Goal: Information Seeking & Learning: Learn about a topic

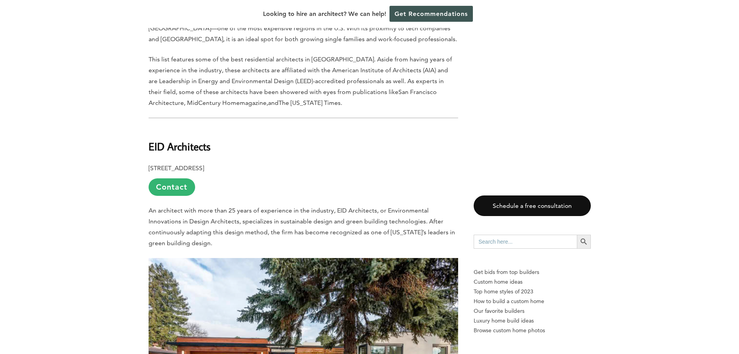
scroll to position [427, 0]
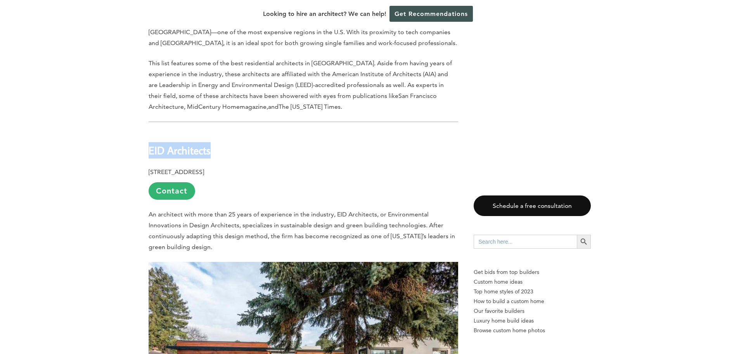
drag, startPoint x: 234, startPoint y: 154, endPoint x: 145, endPoint y: 149, distance: 89.8
copy b "EID Architects"
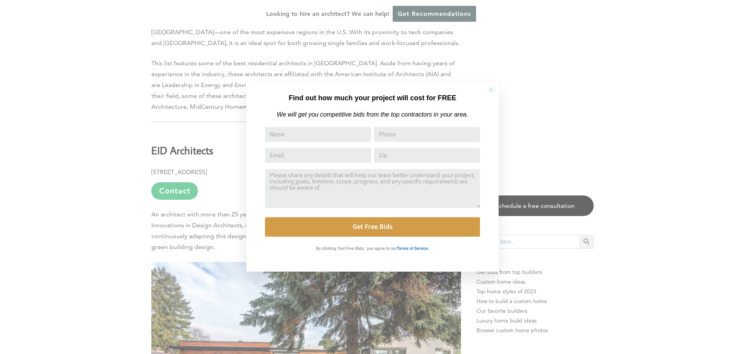
click at [496, 90] on button at bounding box center [490, 89] width 27 height 27
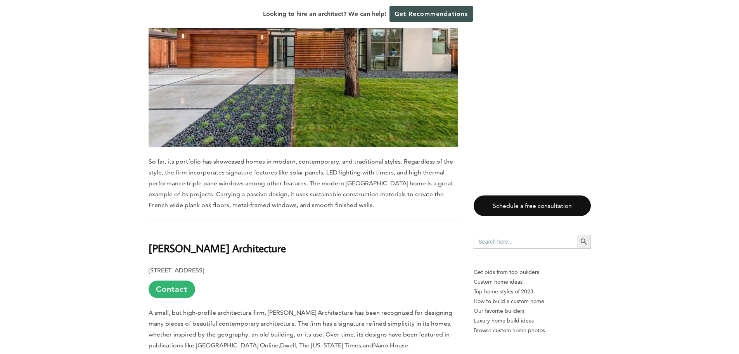
scroll to position [893, 0]
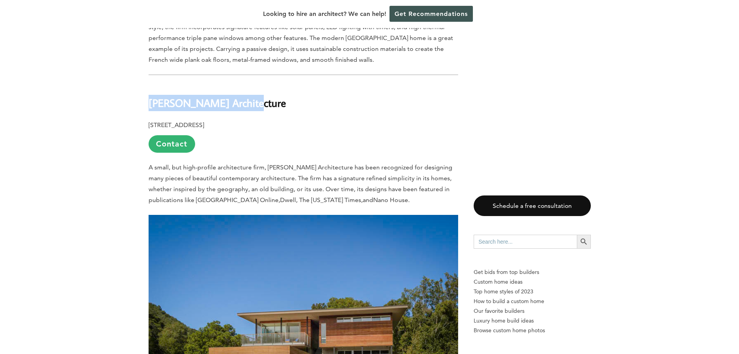
drag, startPoint x: 254, startPoint y: 105, endPoint x: 139, endPoint y: 97, distance: 116.0
copy b "[PERSON_NAME] Architecture"
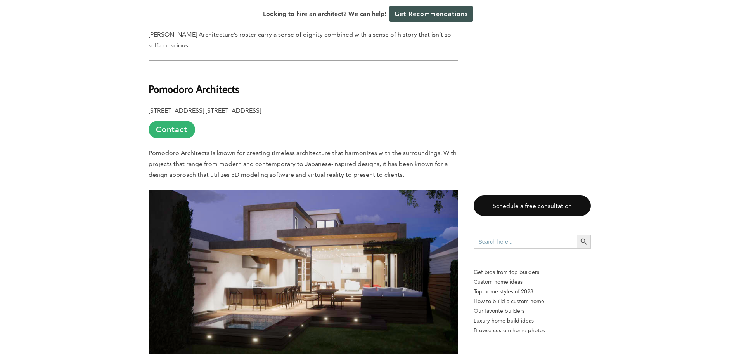
scroll to position [1320, 0]
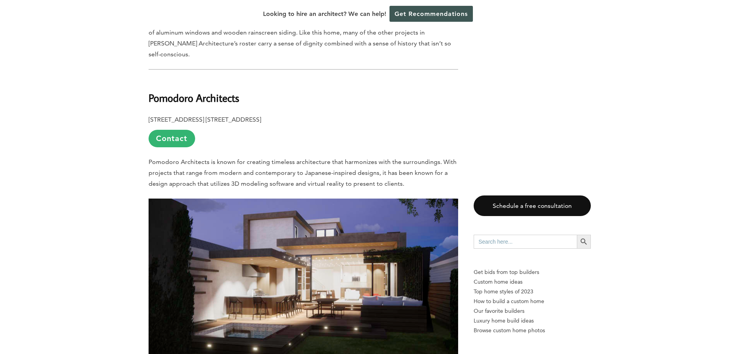
drag, startPoint x: 251, startPoint y: 87, endPoint x: 148, endPoint y: 82, distance: 103.4
copy b "Pomodoro Architects"
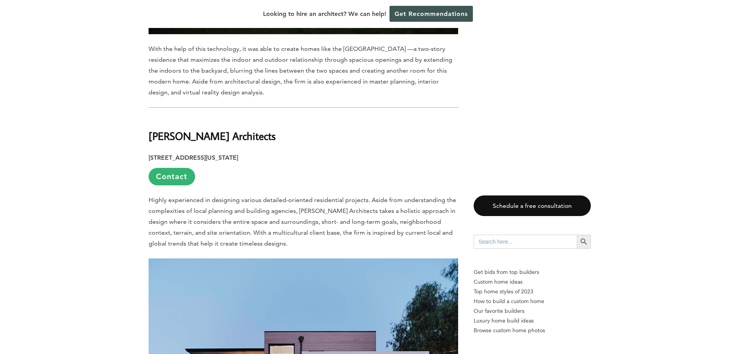
scroll to position [1630, 0]
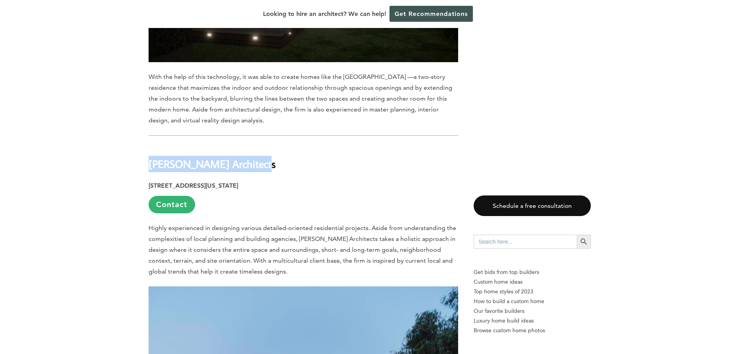
drag, startPoint x: 276, startPoint y: 146, endPoint x: 211, endPoint y: 131, distance: 66.6
click at [149, 153] on h2 "[PERSON_NAME] Architects" at bounding box center [304, 158] width 310 height 27
copy b "[PERSON_NAME] Architects"
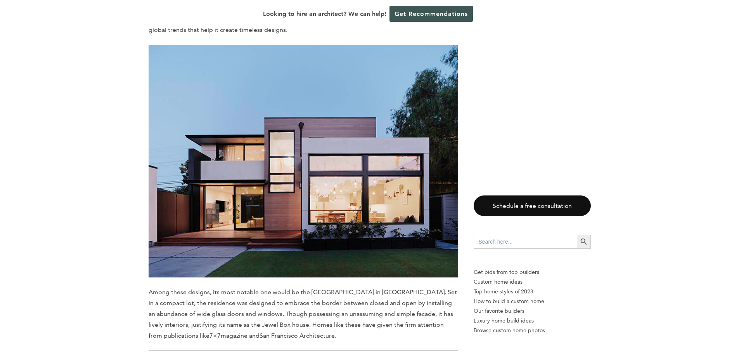
scroll to position [2096, 0]
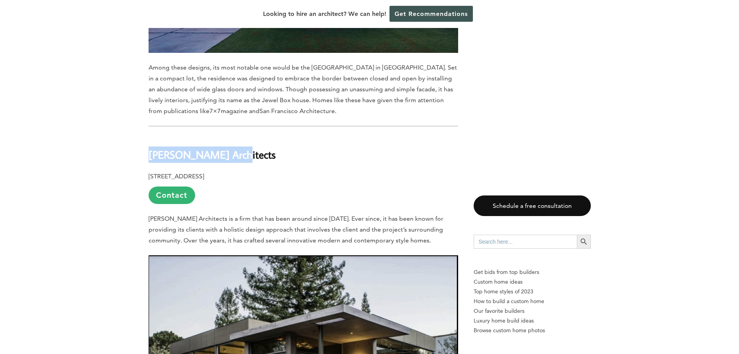
drag, startPoint x: 236, startPoint y: 141, endPoint x: 149, endPoint y: 145, distance: 87.5
click at [149, 145] on h2 "[PERSON_NAME] Architects" at bounding box center [304, 148] width 310 height 27
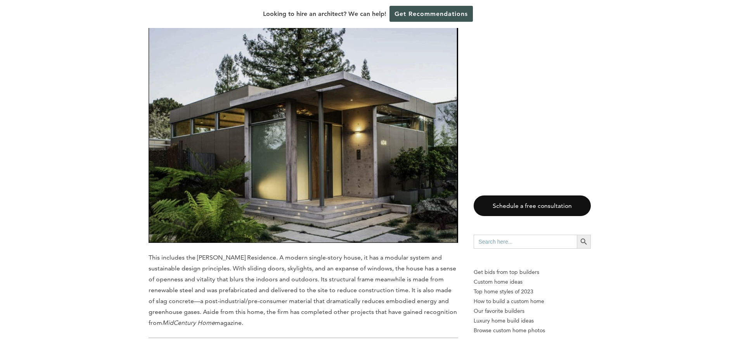
copy b "[PERSON_NAME] Architects"
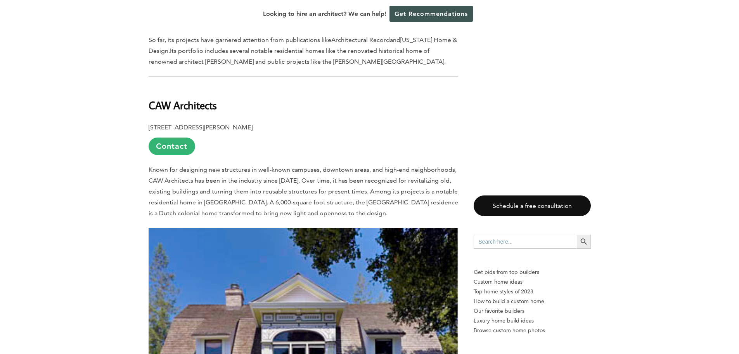
scroll to position [3804, 0]
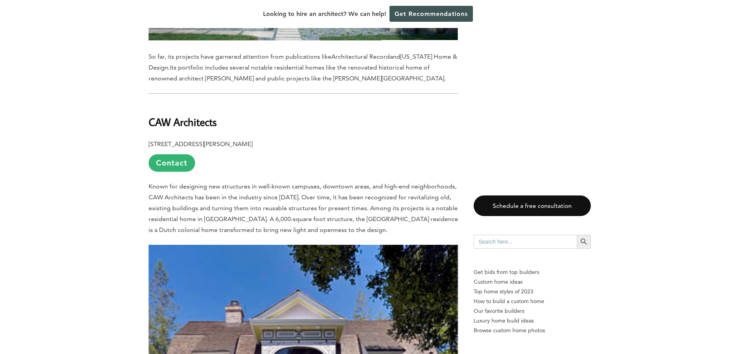
drag, startPoint x: 118, startPoint y: 119, endPoint x: 123, endPoint y: 117, distance: 5.7
drag, startPoint x: 228, startPoint y: 113, endPoint x: 152, endPoint y: 110, distance: 76.2
click at [152, 110] on h2 "CAW Architects" at bounding box center [304, 116] width 310 height 27
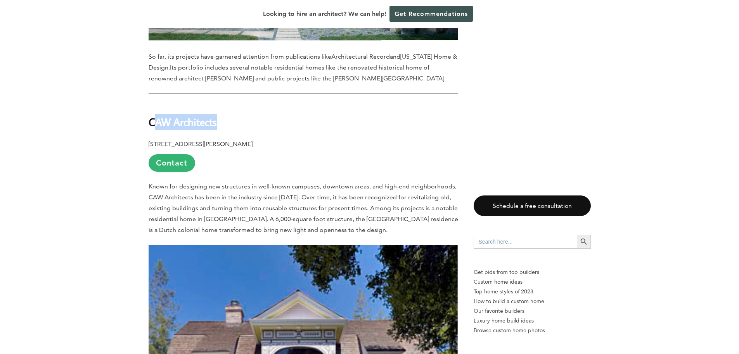
copy b "AW Architects"
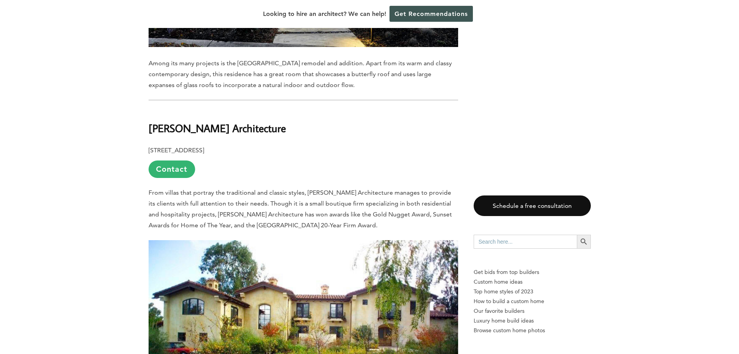
scroll to position [4735, 0]
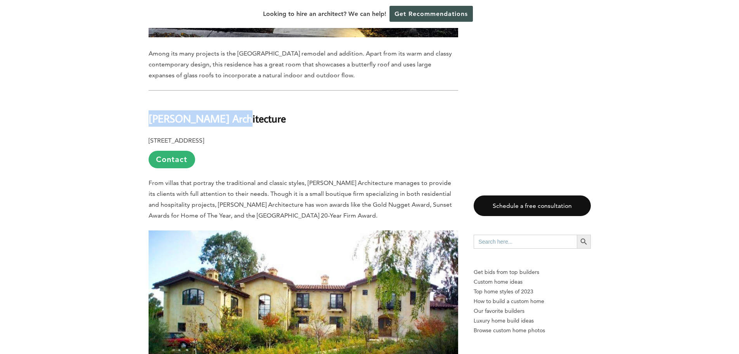
drag, startPoint x: 280, startPoint y: 105, endPoint x: 137, endPoint y: 100, distance: 142.5
copy b "[PERSON_NAME] Architecture"
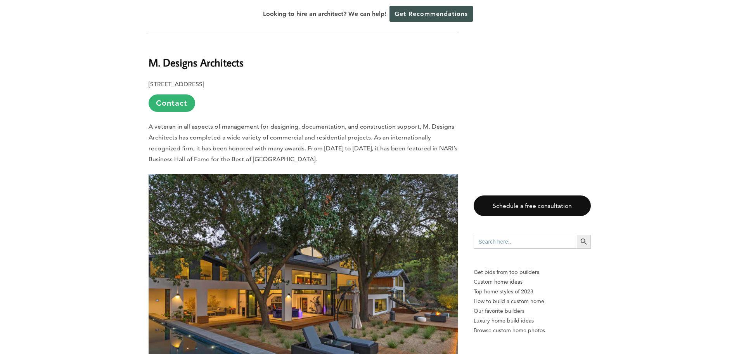
scroll to position [5162, 0]
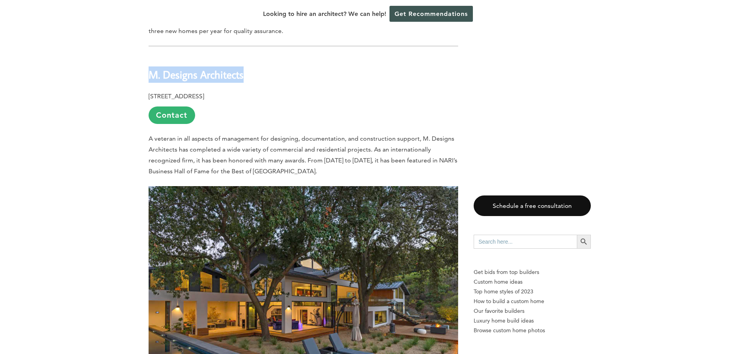
drag, startPoint x: 238, startPoint y: 65, endPoint x: 223, endPoint y: 33, distance: 35.9
copy h2 "M. Designs Architects"
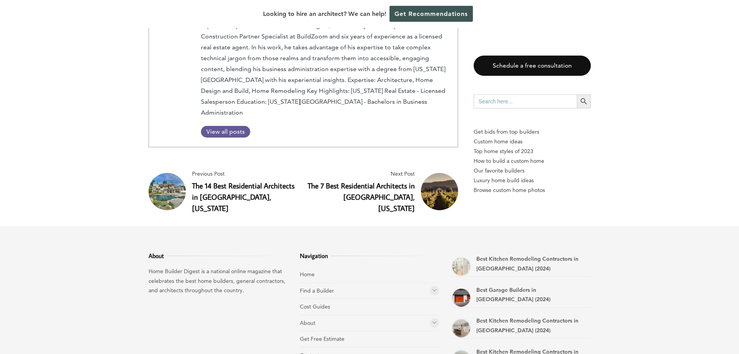
scroll to position [5706, 0]
